Goal: Information Seeking & Learning: Compare options

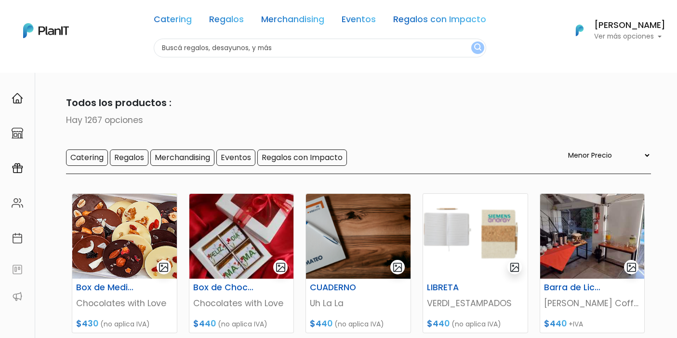
select select "0"
